Goal: Register for event/course

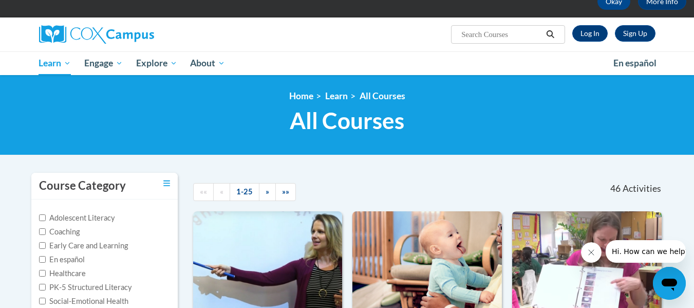
scroll to position [58, 0]
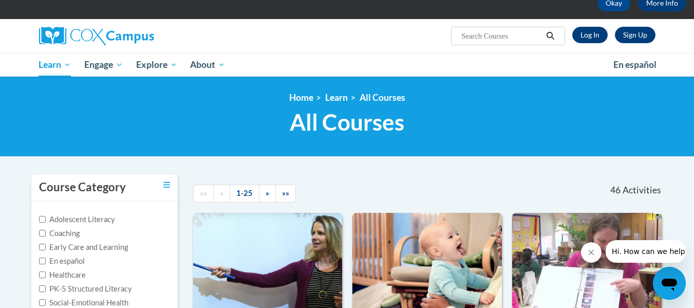
click at [505, 33] on input "Search..." at bounding box center [501, 36] width 82 height 12
type input "implicit bias"
click at [550, 39] on icon "Search" at bounding box center [550, 36] width 9 height 8
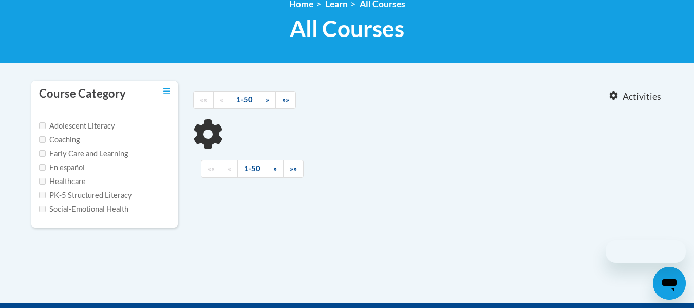
type input "implicit bias"
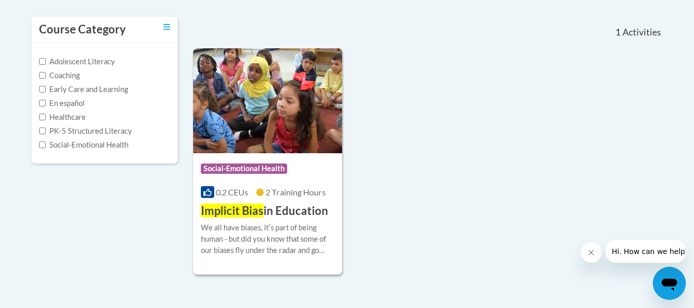
scroll to position [216, 0]
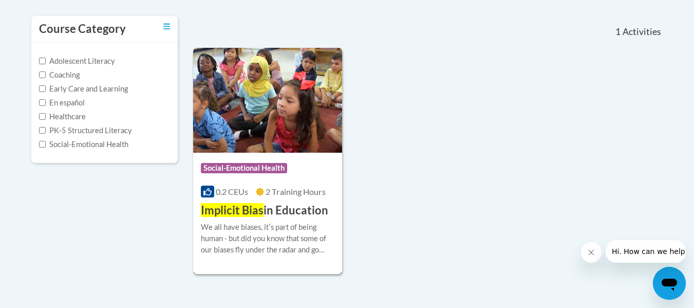
click at [316, 126] on img at bounding box center [267, 100] width 149 height 105
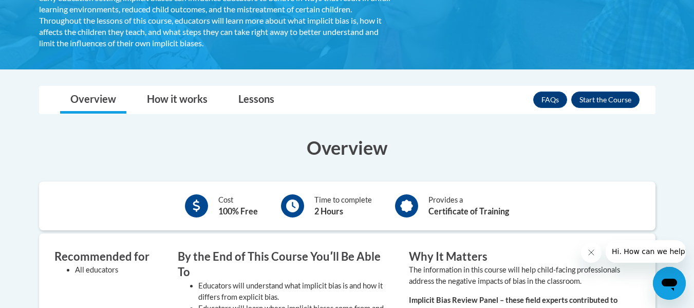
scroll to position [256, 0]
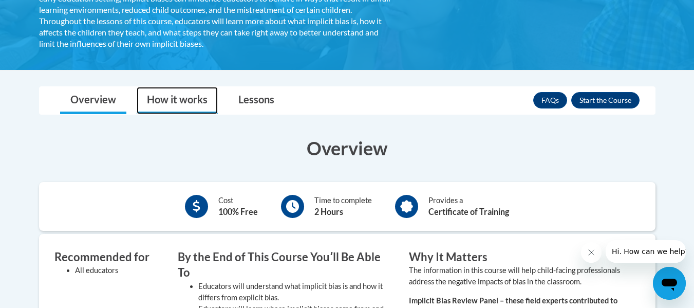
click at [194, 105] on link "How it works" at bounding box center [177, 100] width 81 height 27
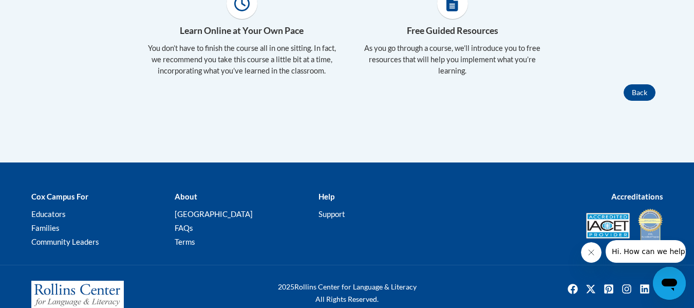
scroll to position [450, 0]
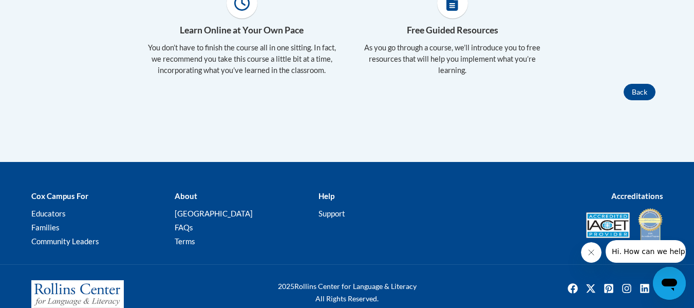
click at [462, 135] on div "× Close Course Enrollment Please select... × Close × 2" at bounding box center [347, 27] width 647 height 270
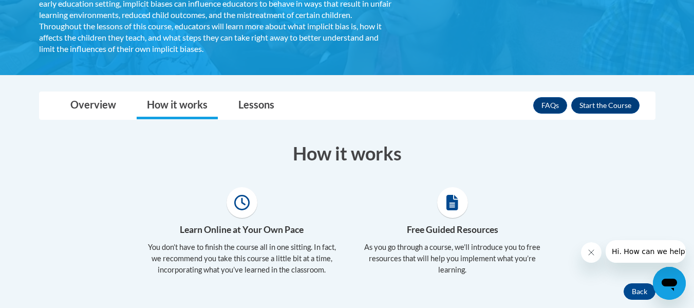
scroll to position [246, 0]
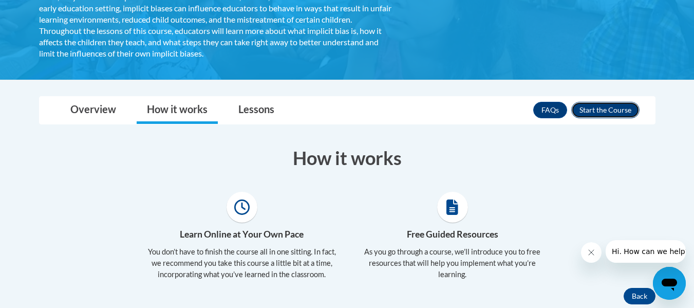
click at [623, 106] on button "Enroll" at bounding box center [605, 110] width 68 height 16
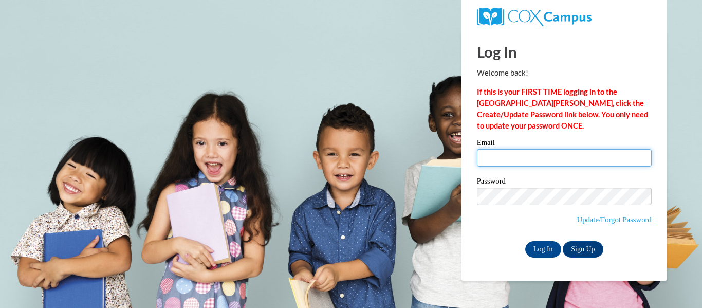
click at [560, 155] on input "Email" at bounding box center [564, 157] width 175 height 17
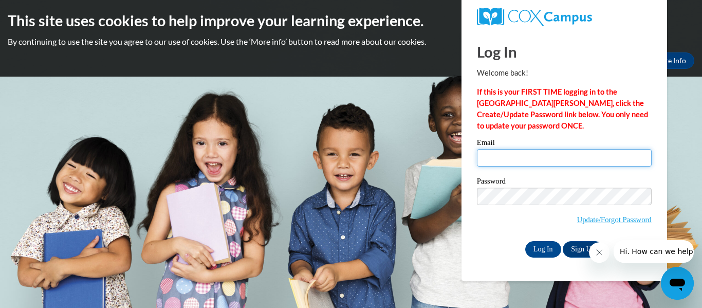
type input "ebonygunn@gmail.com"
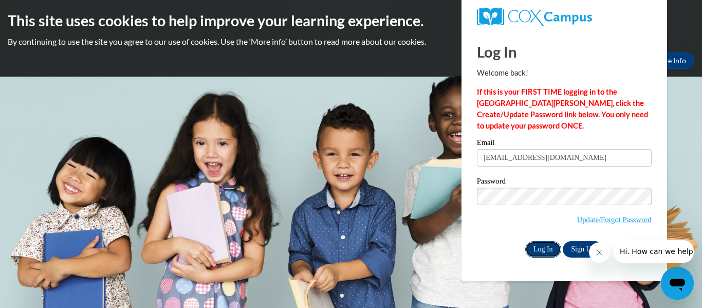
click at [540, 245] on input "Log In" at bounding box center [543, 249] width 36 height 16
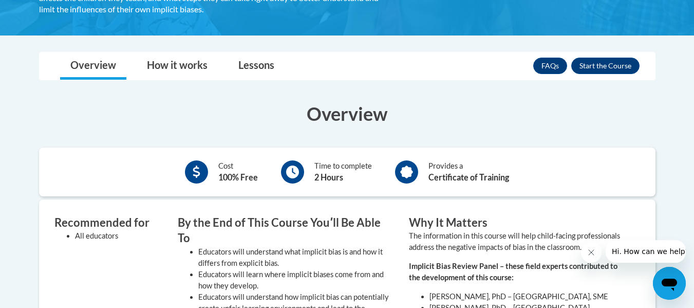
scroll to position [290, 0]
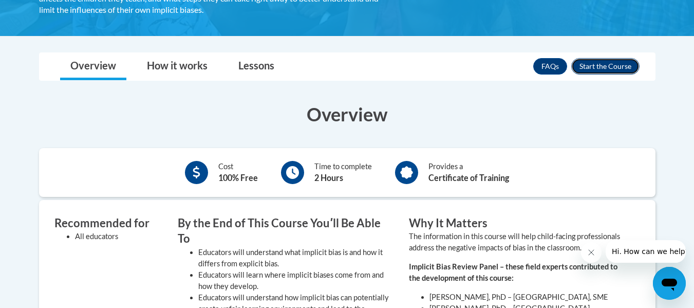
click at [616, 61] on button "Enroll" at bounding box center [605, 66] width 68 height 16
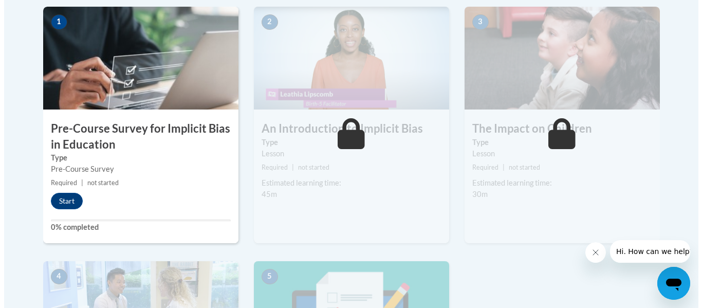
scroll to position [337, 0]
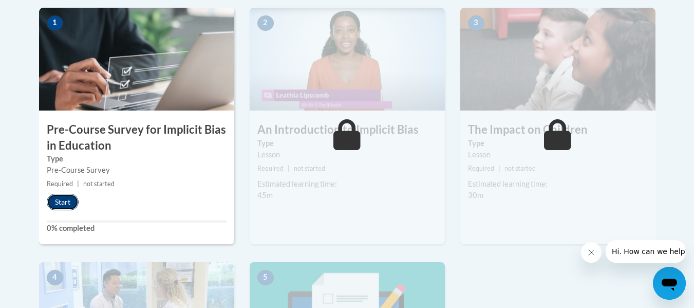
click at [72, 201] on button "Start" at bounding box center [63, 202] width 32 height 16
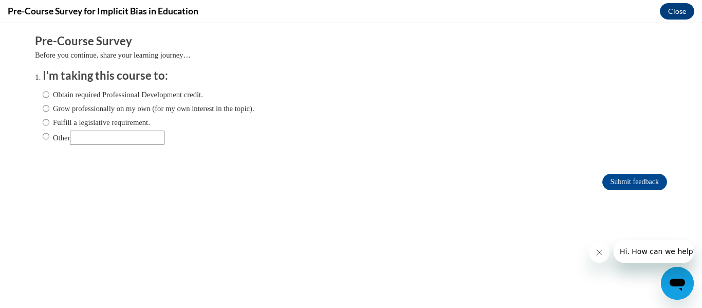
scroll to position [0, 0]
click at [43, 111] on input "Grow professionally on my own (for my own interest in the topic)." at bounding box center [46, 108] width 7 height 11
radio input "true"
click at [629, 178] on input "Submit feedback" at bounding box center [634, 182] width 65 height 16
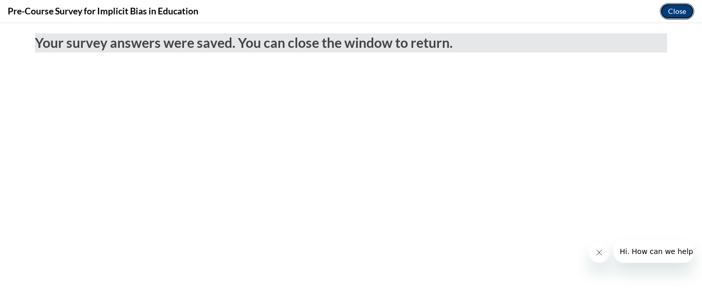
click at [683, 14] on button "Close" at bounding box center [677, 11] width 34 height 16
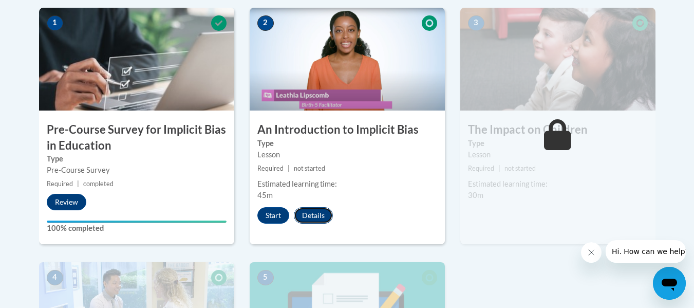
click at [311, 218] on button "Details" at bounding box center [313, 215] width 39 height 16
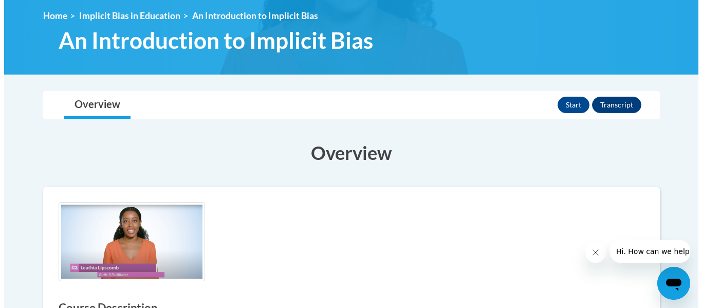
scroll to position [139, 0]
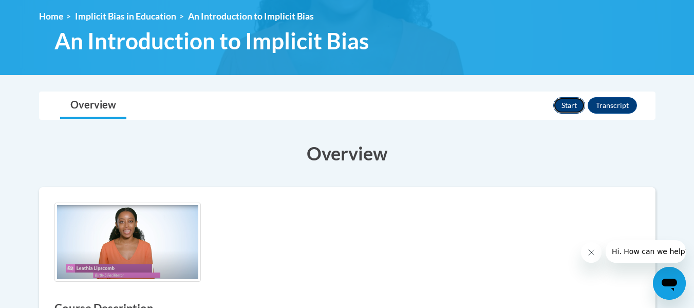
click at [573, 99] on button "Start" at bounding box center [569, 105] width 32 height 16
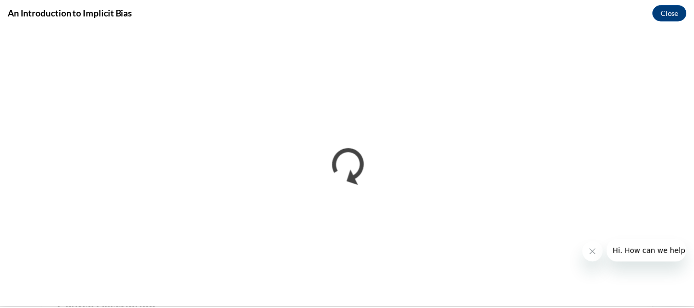
scroll to position [0, 0]
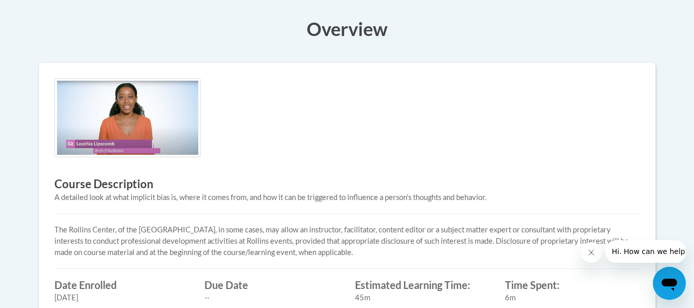
scroll to position [262, 0]
click at [99, 149] on img at bounding box center [127, 118] width 146 height 79
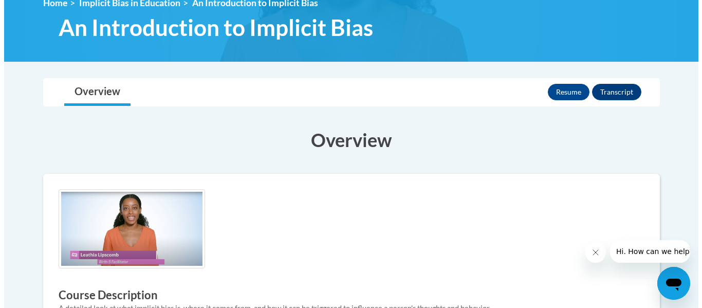
scroll to position [152, 0]
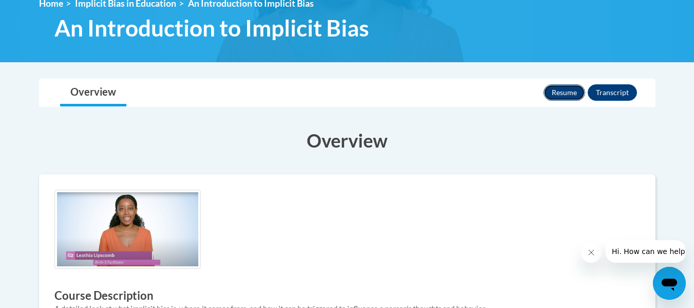
click at [564, 95] on button "Resume" at bounding box center [564, 92] width 42 height 16
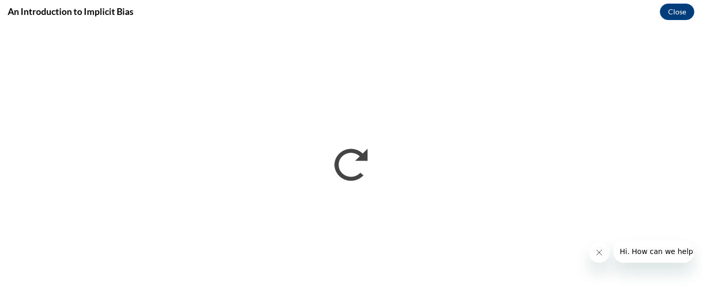
scroll to position [0, 0]
